Goal: Download file/media

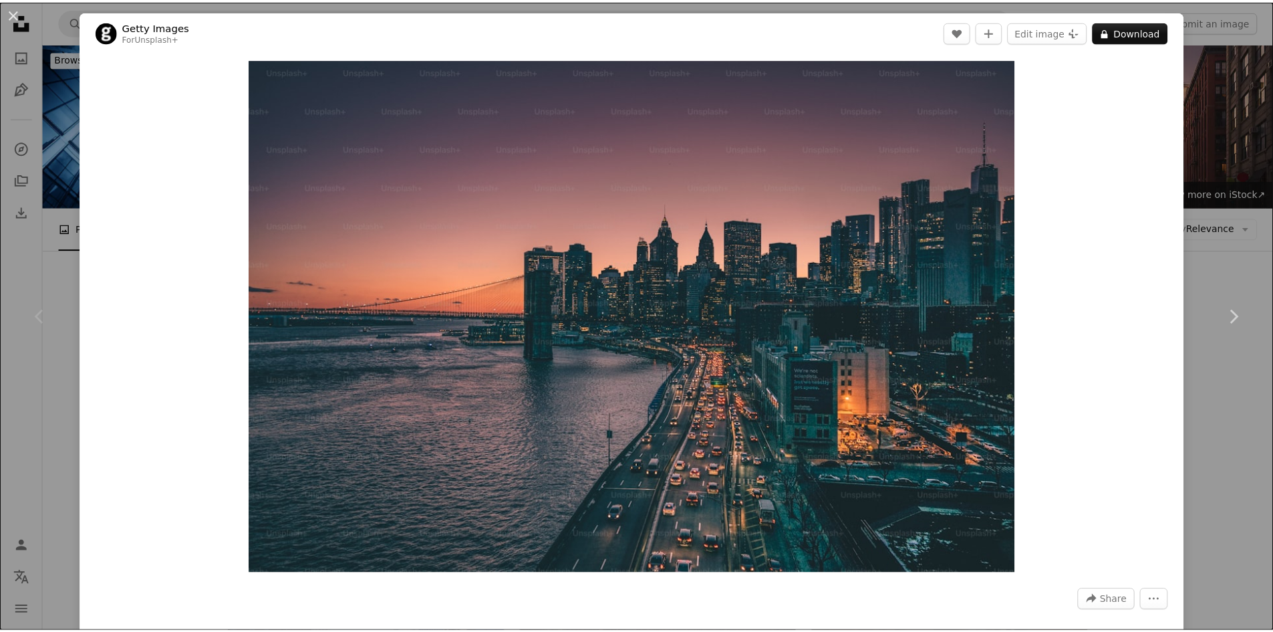
scroll to position [67, 0]
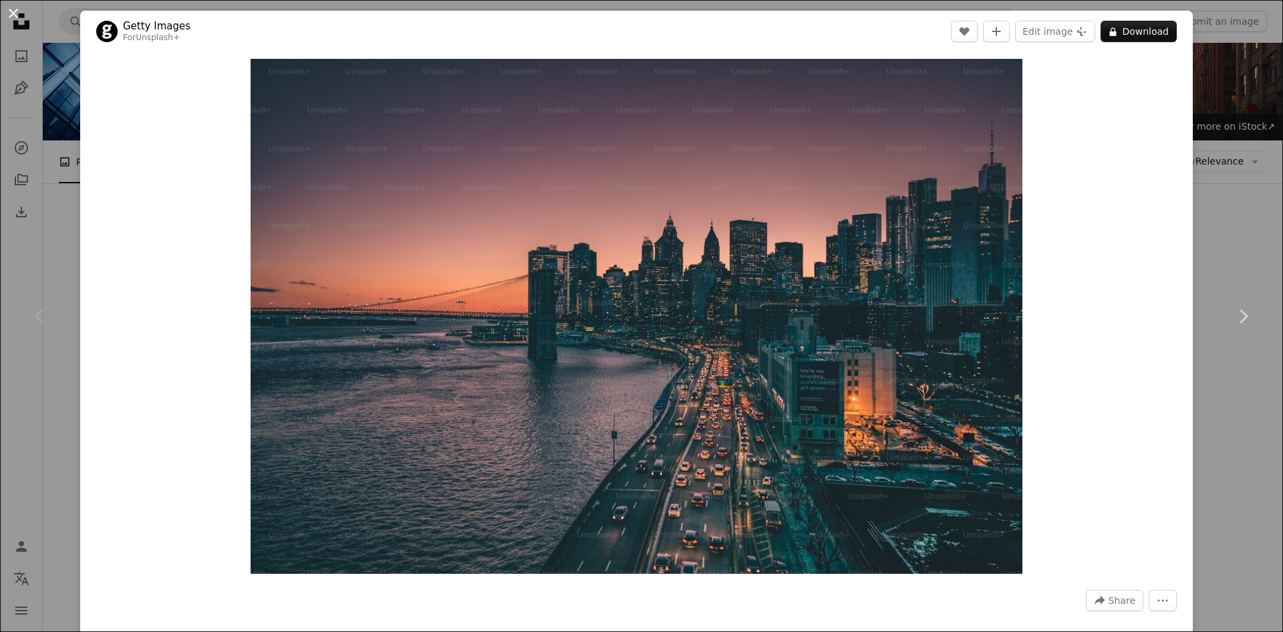
click at [5, 12] on button "An X shape" at bounding box center [13, 13] width 16 height 16
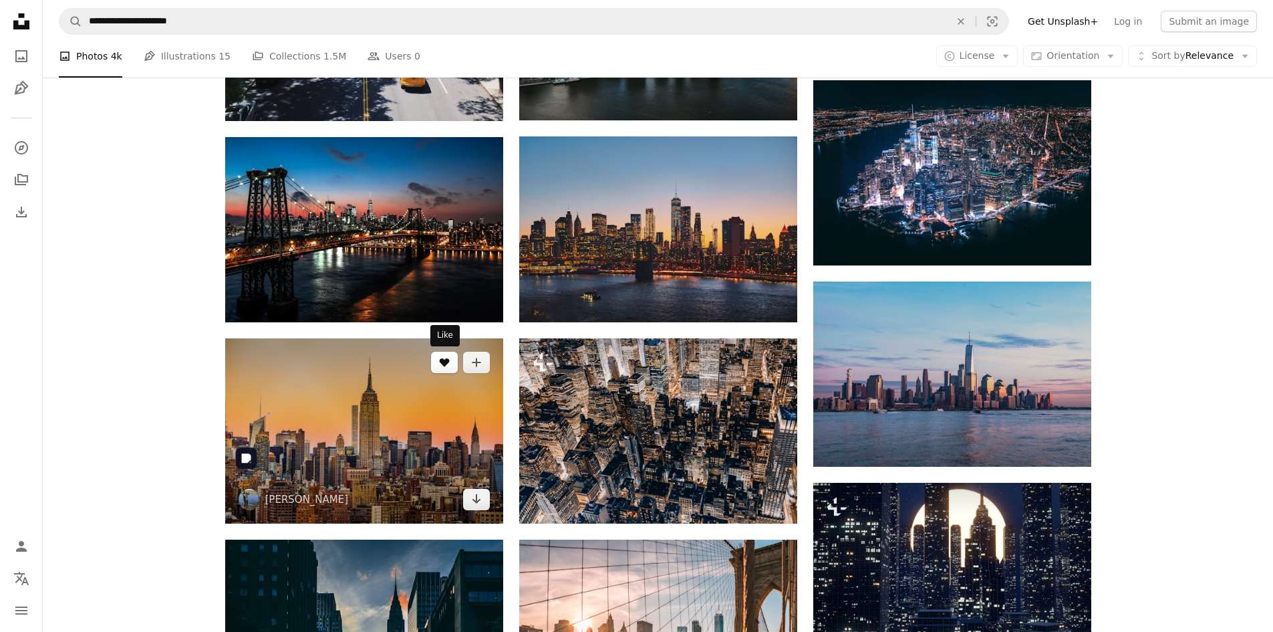
scroll to position [869, 0]
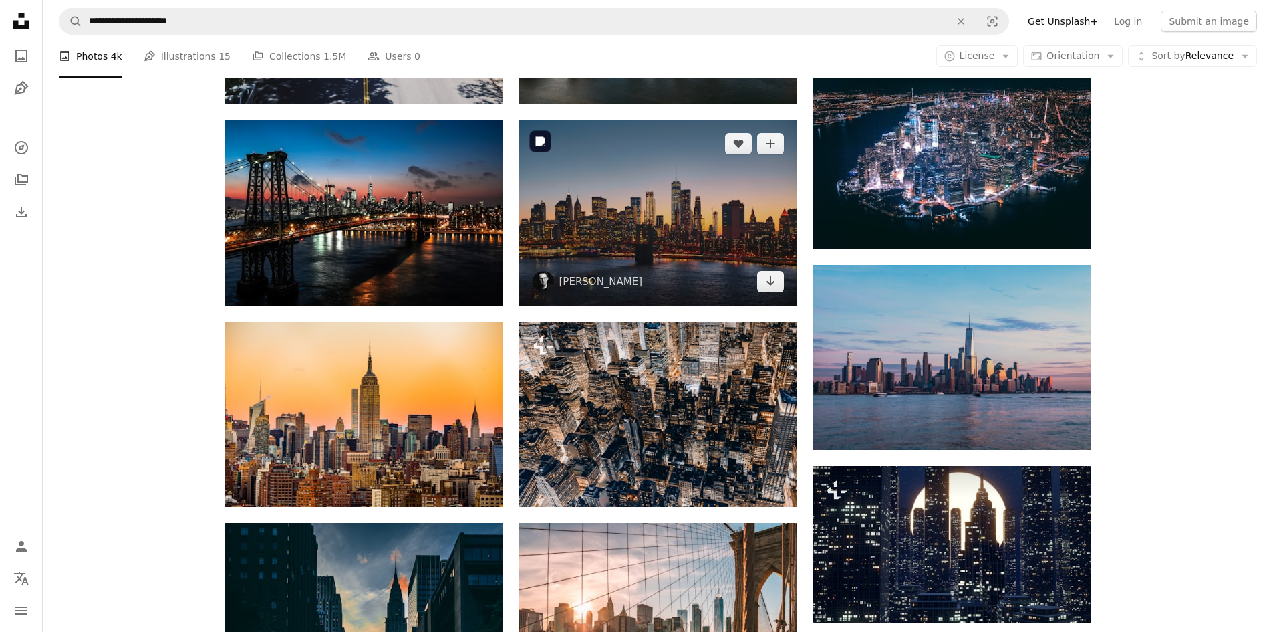
click at [734, 226] on img at bounding box center [658, 212] width 278 height 185
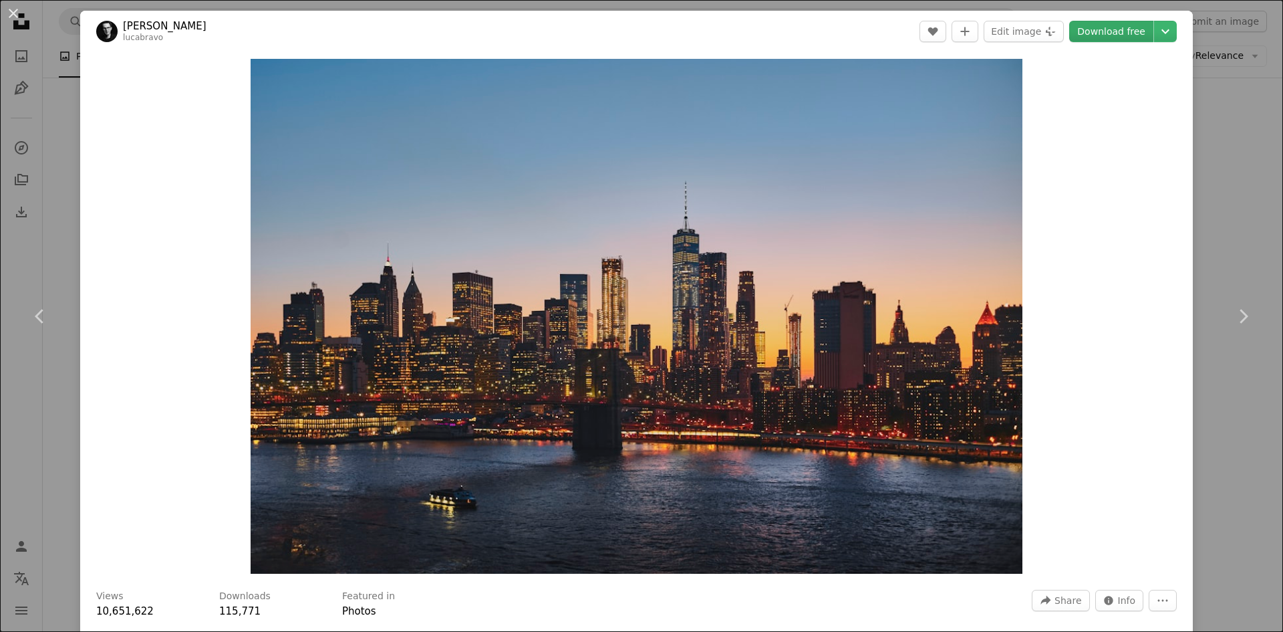
click at [1114, 36] on link "Download free" at bounding box center [1111, 31] width 84 height 21
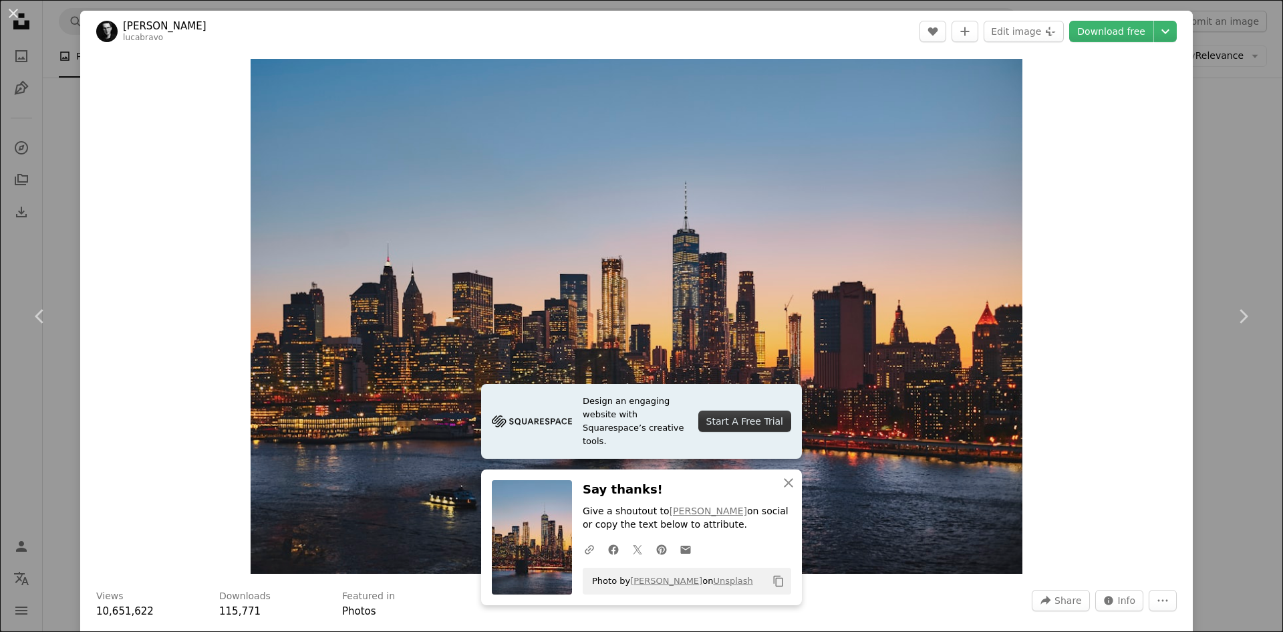
click at [1119, 20] on header "[PERSON_NAME] lucabravo A heart A plus sign Edit image Plus sign for Unsplash+ …" at bounding box center [636, 31] width 1113 height 41
click at [15, 9] on button "An X shape" at bounding box center [13, 13] width 16 height 16
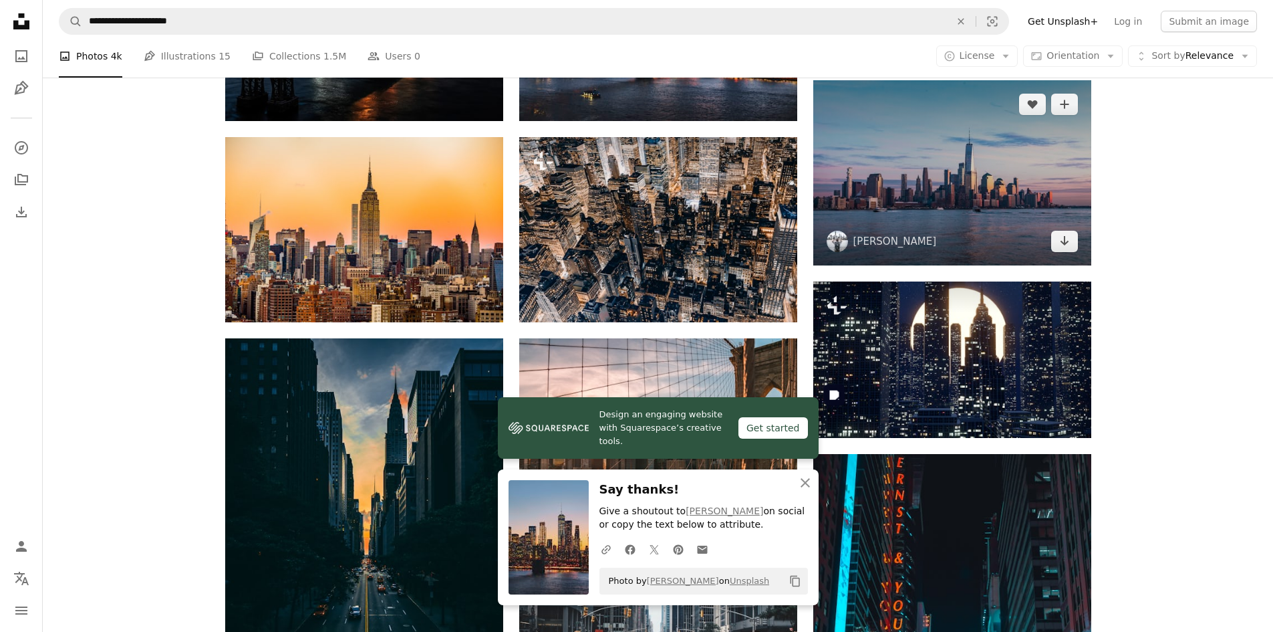
scroll to position [1136, 0]
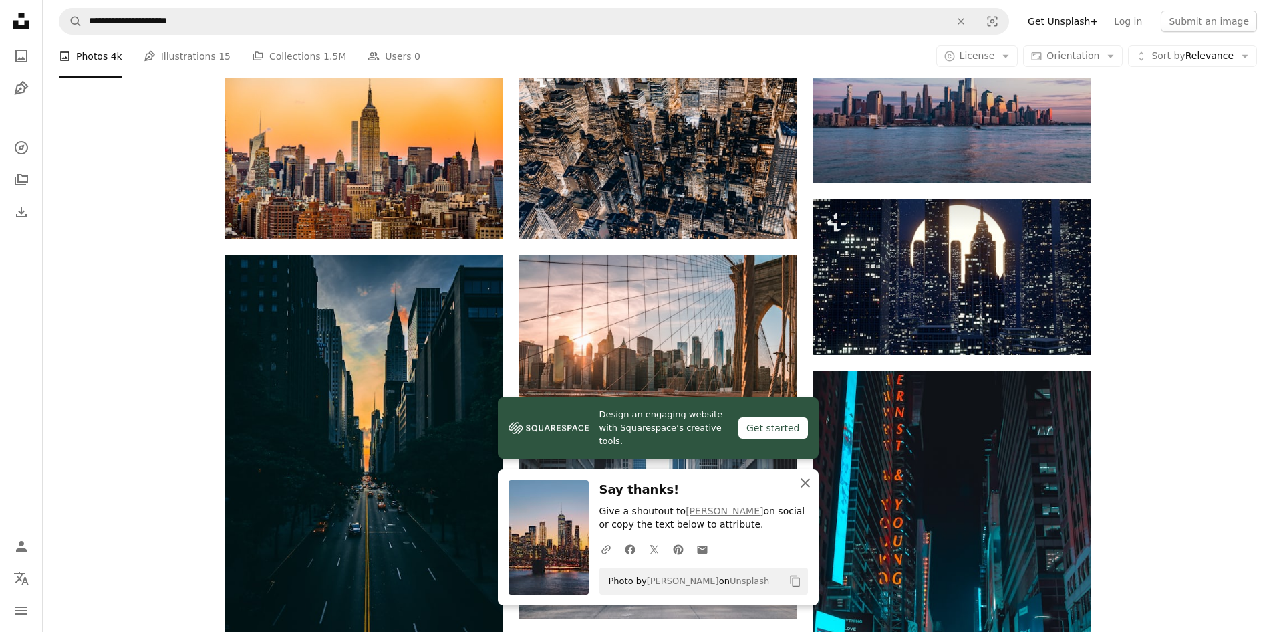
drag, startPoint x: 807, startPoint y: 486, endPoint x: 807, endPoint y: 477, distance: 8.7
click at [807, 486] on icon "An X shape" at bounding box center [805, 483] width 16 height 16
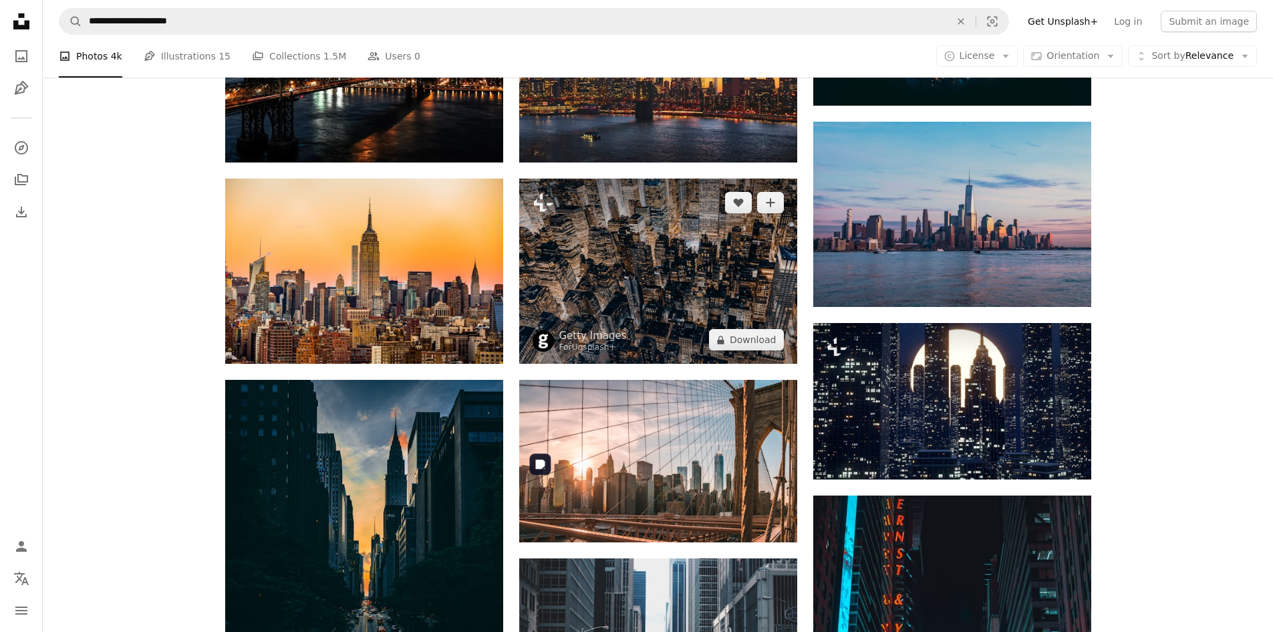
scroll to position [936, 0]
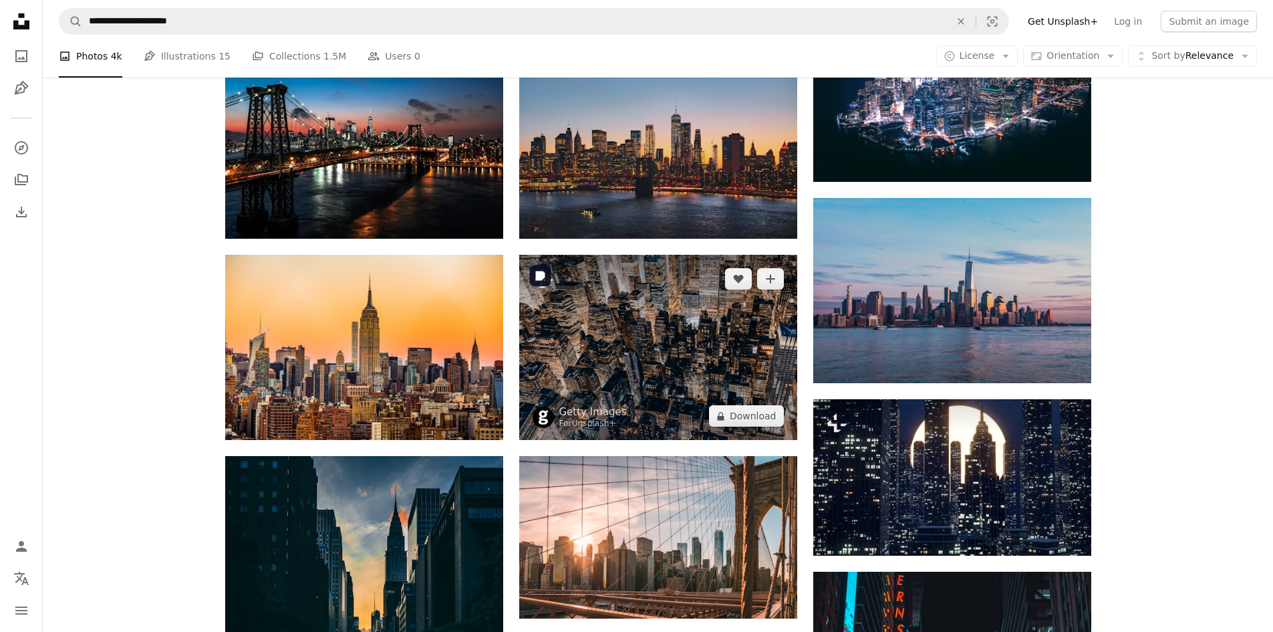
click at [699, 339] on img at bounding box center [658, 348] width 278 height 186
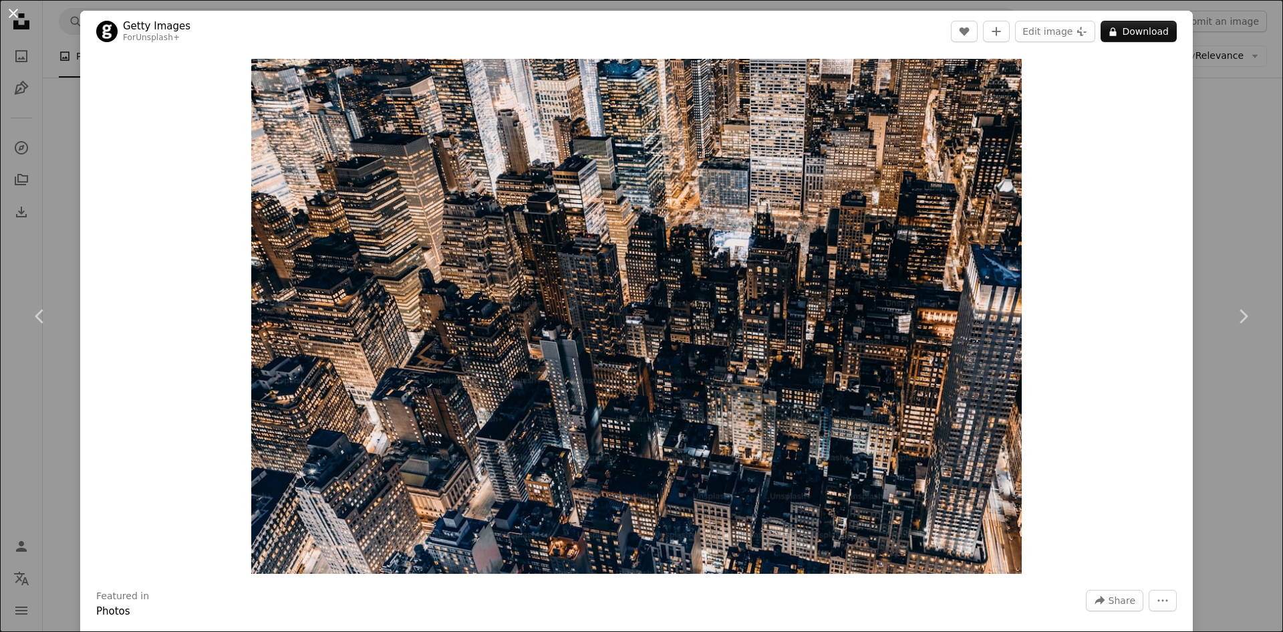
click at [16, 19] on button "An X shape" at bounding box center [13, 13] width 16 height 16
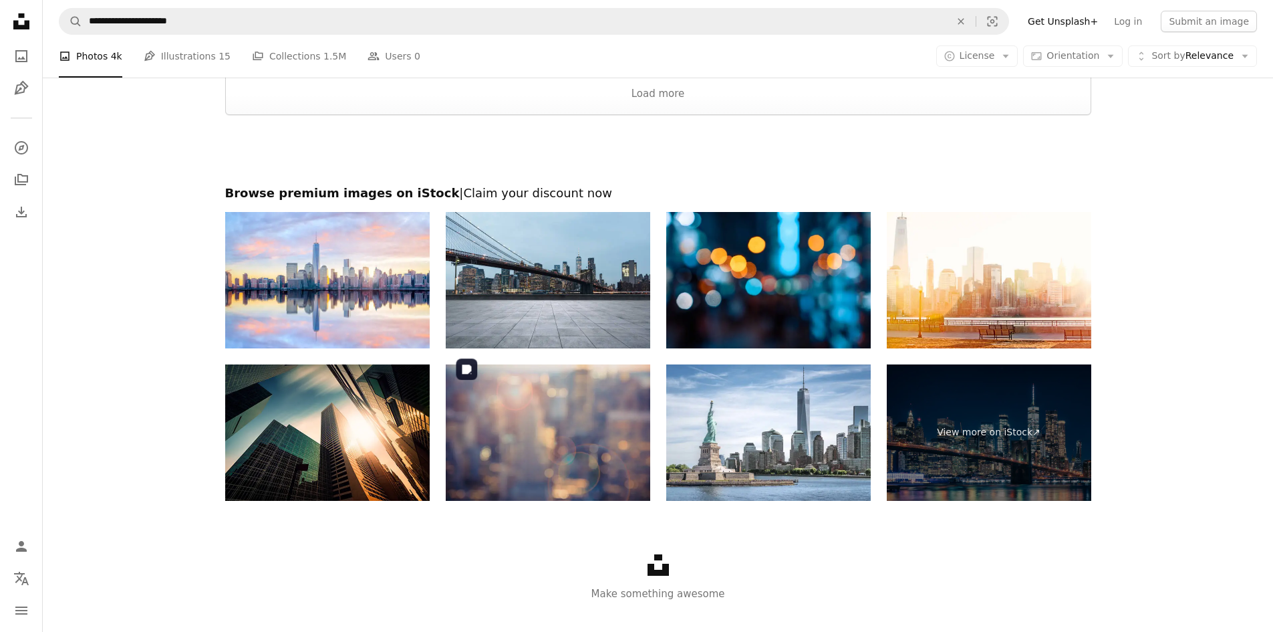
scroll to position [2224, 0]
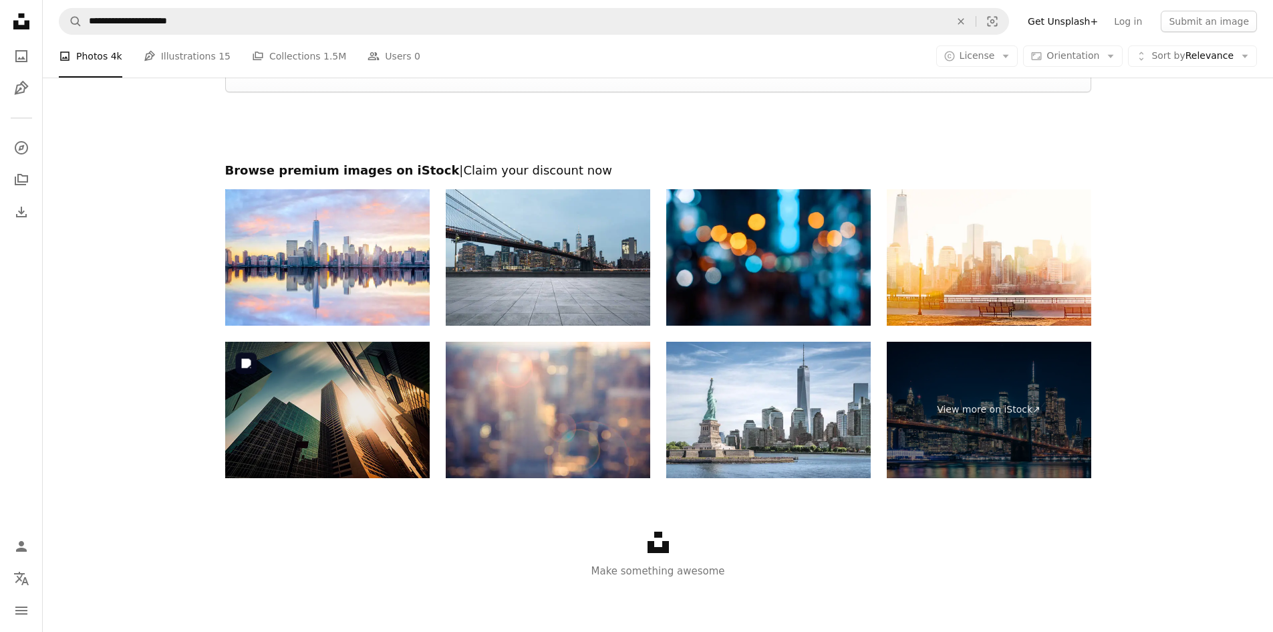
click at [329, 410] on img at bounding box center [327, 410] width 205 height 136
